Goal: Navigation & Orientation: Find specific page/section

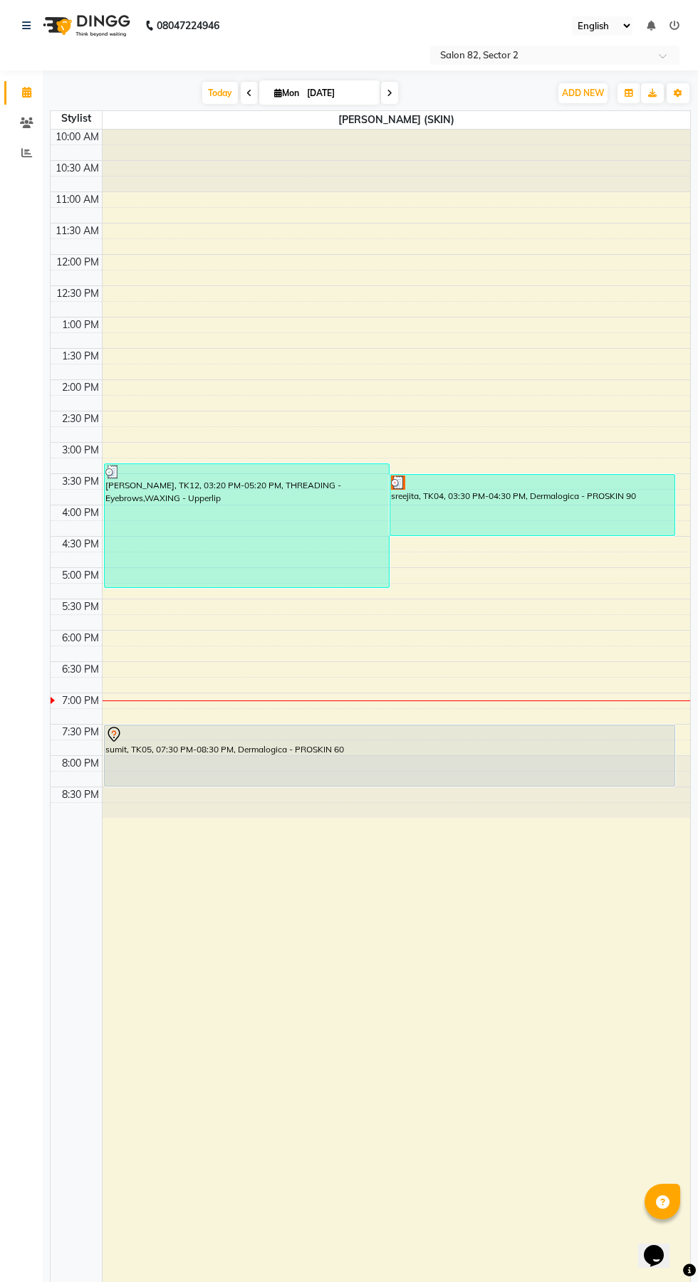
click at [474, 753] on div "sumit, TK05, 07:30 PM-08:30 PM, Dermalogica - PROSKIN 60" at bounding box center [390, 756] width 570 height 61
click at [182, 760] on div "sumit, TK05, 07:30 PM-08:30 PM, Dermalogica - PROSKIN 60" at bounding box center [390, 756] width 570 height 61
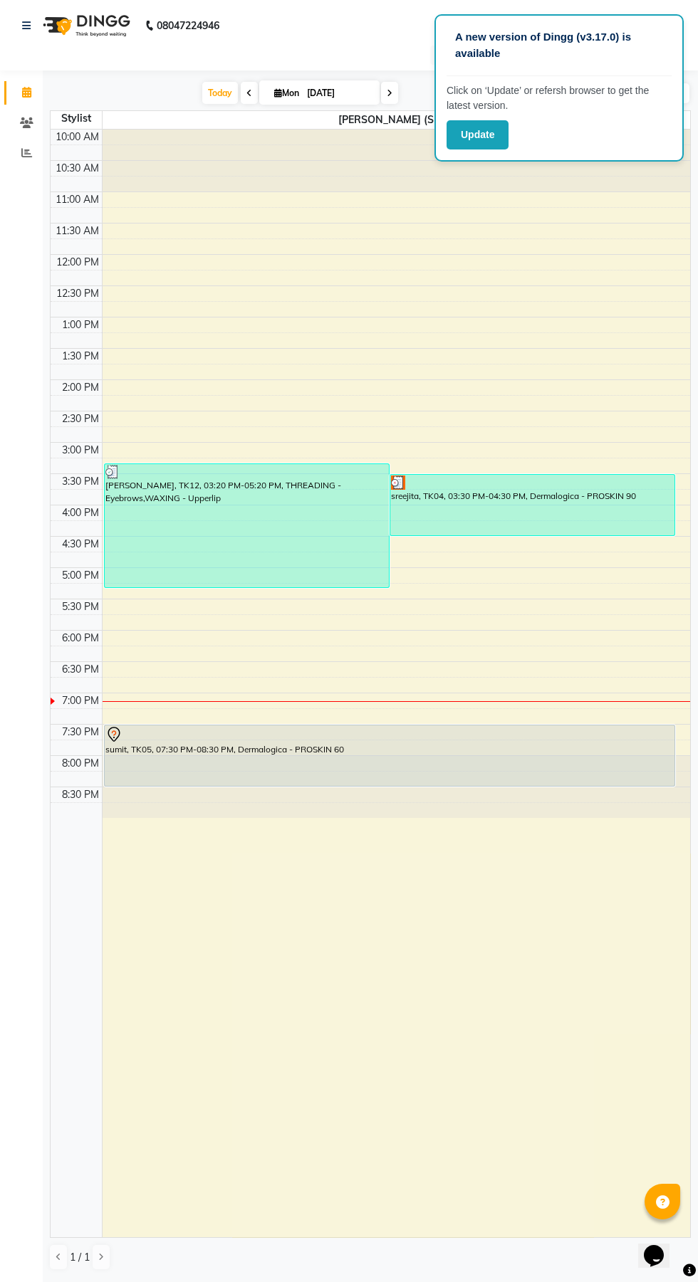
click at [454, 137] on button "Update" at bounding box center [477, 134] width 62 height 29
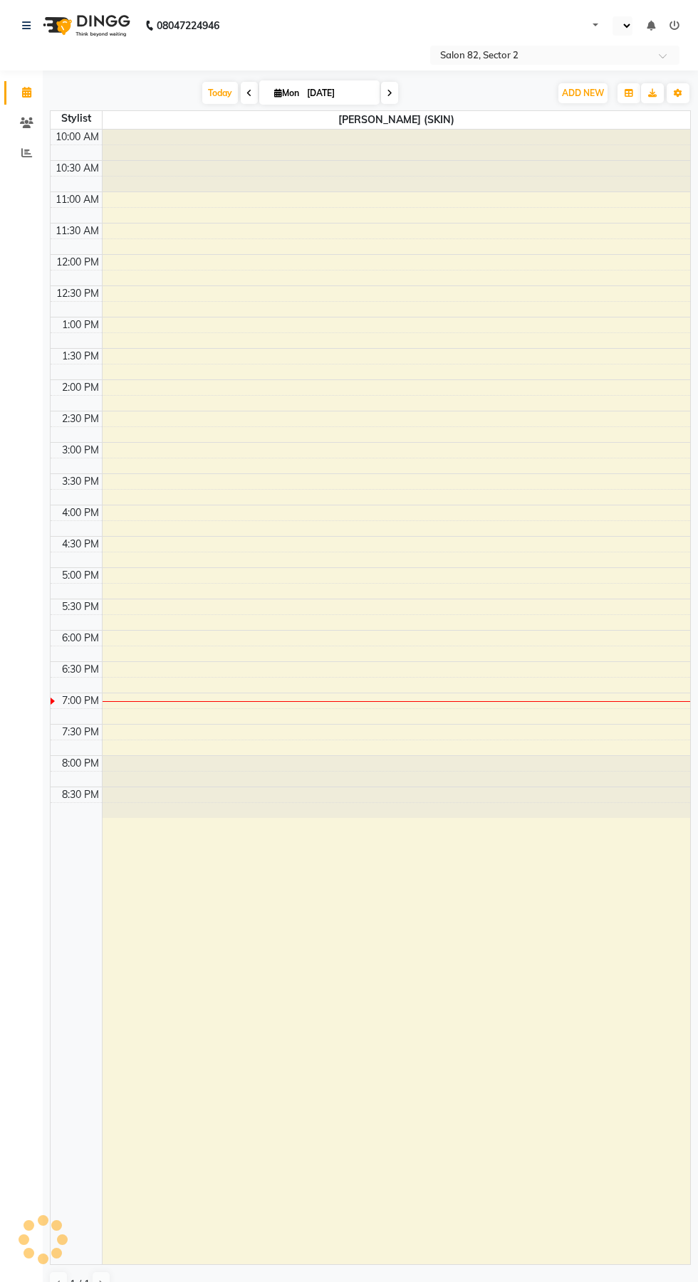
select select "en"
